Goal: Task Accomplishment & Management: Use online tool/utility

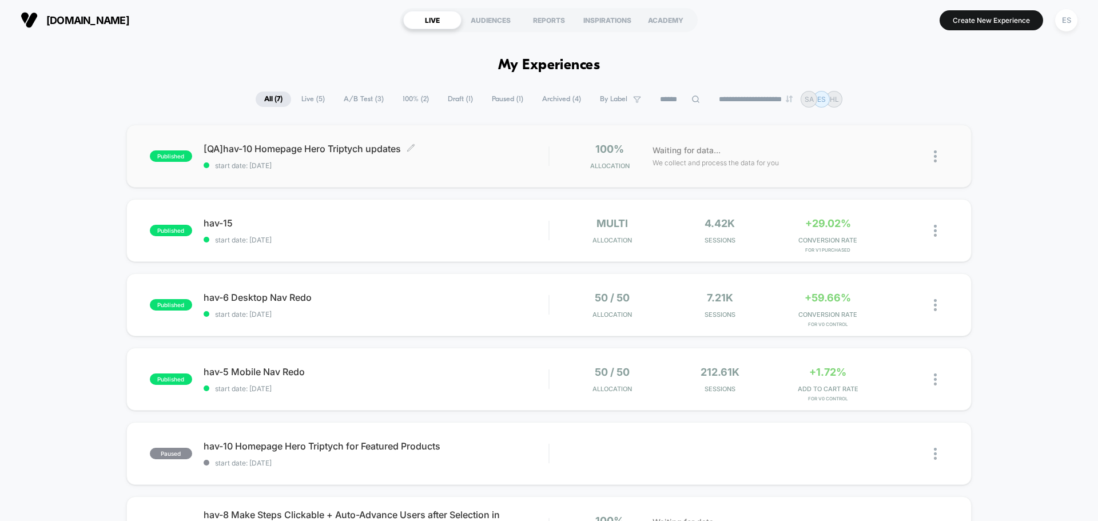
click at [311, 147] on span "[QA]hav-10 Homepage Hero Triptych updates Click to edit experience details" at bounding box center [376, 148] width 345 height 11
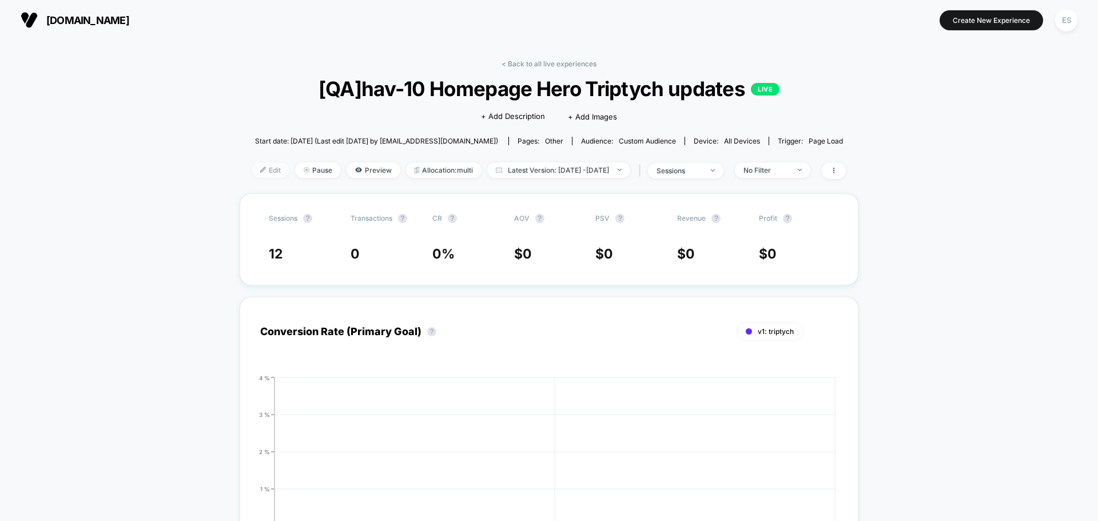
click at [262, 166] on span "Edit" at bounding box center [271, 169] width 38 height 15
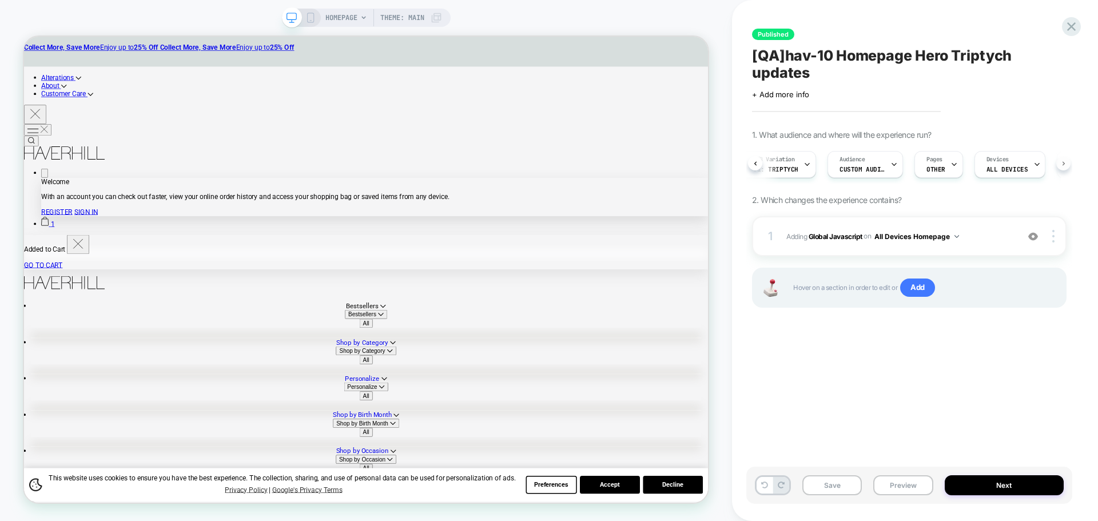
click at [1059, 164] on button at bounding box center [1063, 163] width 14 height 14
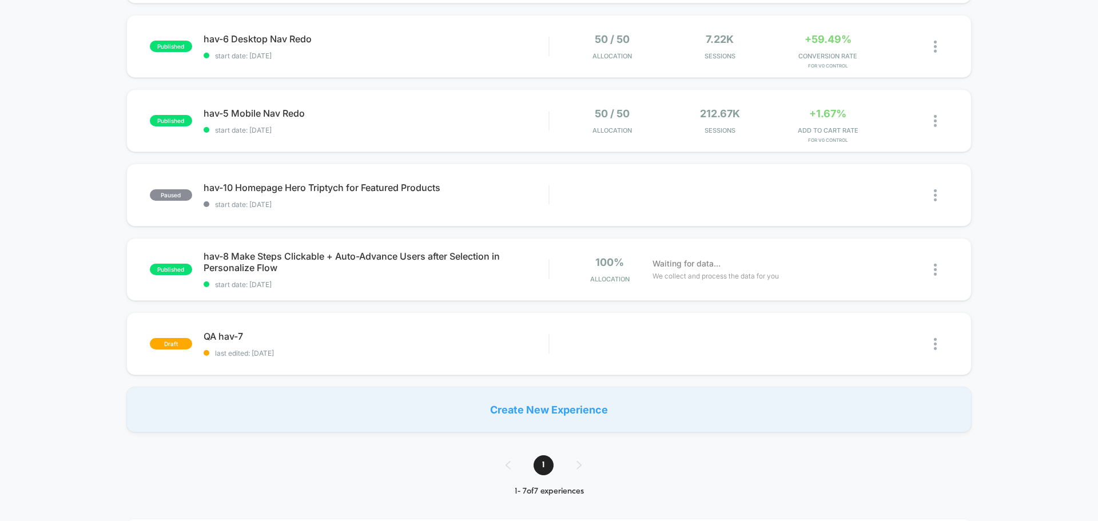
scroll to position [286, 0]
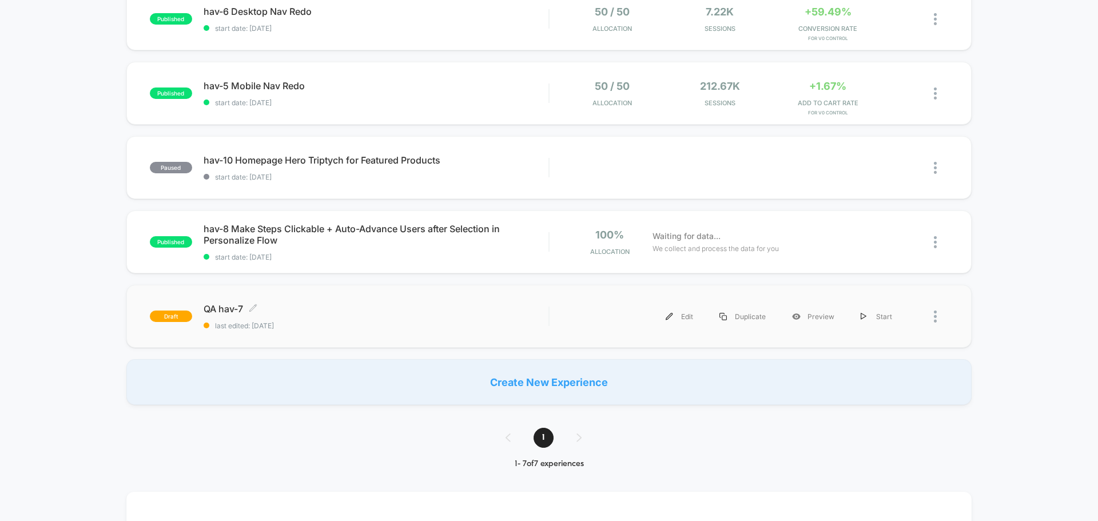
click at [230, 312] on span "QA hav-7 Click to edit experience details" at bounding box center [376, 308] width 345 height 11
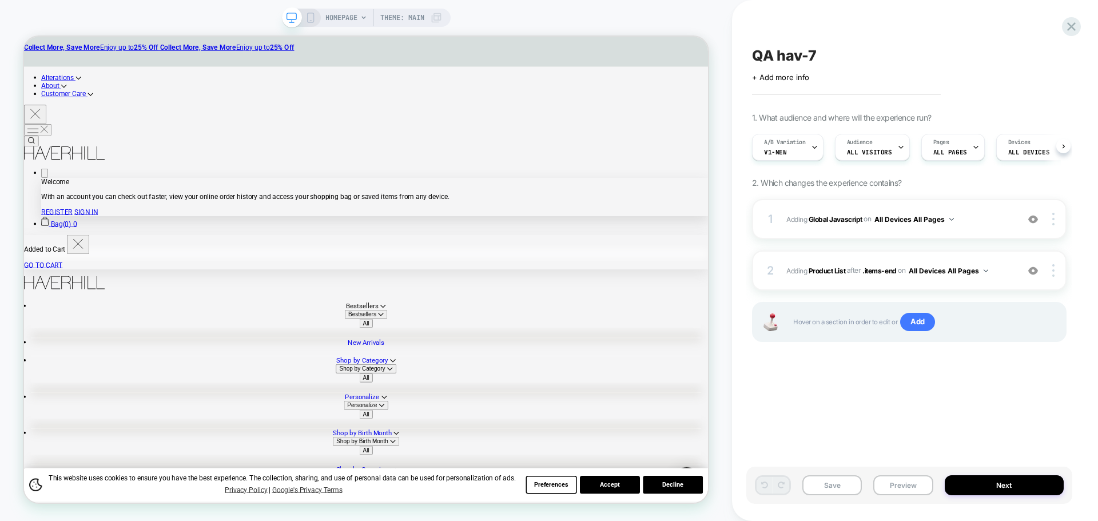
scroll to position [0, 1]
click at [901, 494] on button "Preview" at bounding box center [902, 485] width 59 height 20
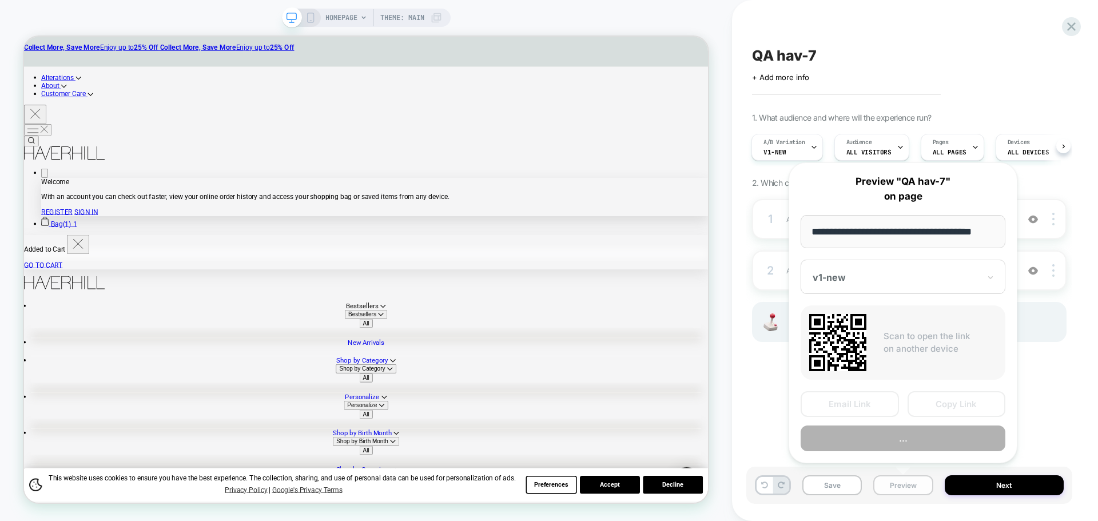
scroll to position [0, 7]
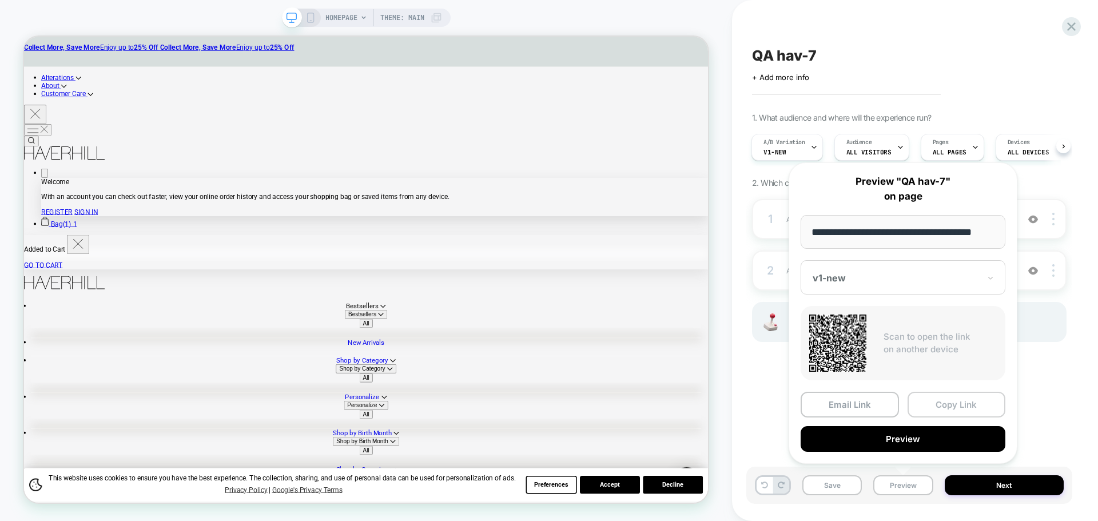
click at [958, 412] on button "Copy Link" at bounding box center [956, 405] width 98 height 26
